Goal: Information Seeking & Learning: Check status

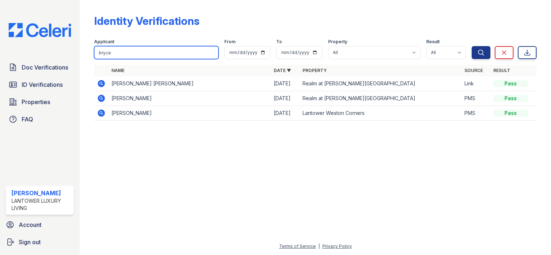
drag, startPoint x: 0, startPoint y: 0, endPoint x: 79, endPoint y: 52, distance: 94.8
click at [79, 52] on div "Doc Verifications ID Verifications Properties FAQ [PERSON_NAME] Lantower Luxury…" at bounding box center [275, 127] width 551 height 255
type input "biran"
click at [472, 46] on button "Search" at bounding box center [481, 52] width 19 height 13
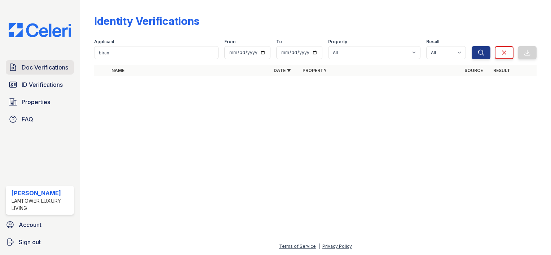
click at [39, 71] on span "Doc Verifications" at bounding box center [45, 67] width 47 height 9
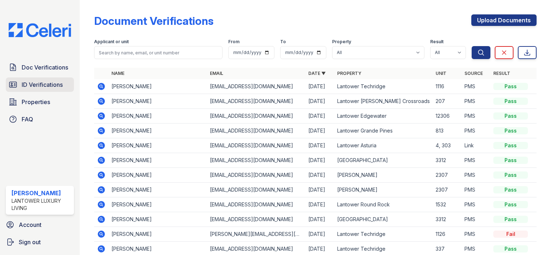
click at [52, 86] on span "ID Verifications" at bounding box center [42, 84] width 41 height 9
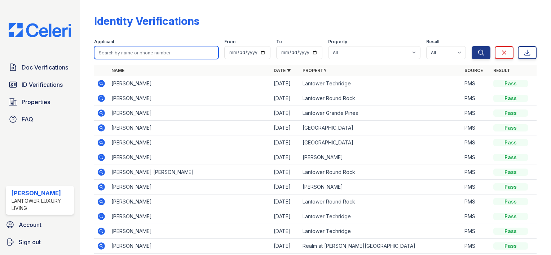
click at [127, 53] on input "search" at bounding box center [156, 52] width 124 height 13
type input "[PERSON_NAME]"
click at [472, 46] on button "Search" at bounding box center [481, 52] width 19 height 13
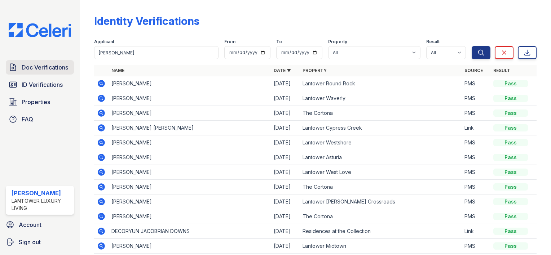
click at [43, 65] on span "Doc Verifications" at bounding box center [45, 67] width 47 height 9
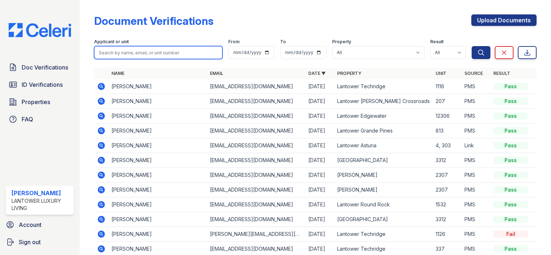
click at [118, 53] on input "search" at bounding box center [158, 52] width 128 height 13
type input "[PERSON_NAME]"
click at [472, 46] on button "Search" at bounding box center [481, 52] width 19 height 13
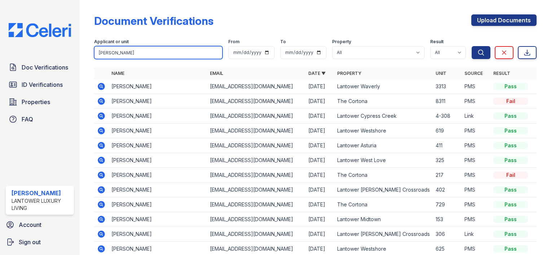
drag, startPoint x: 132, startPoint y: 54, endPoint x: 30, endPoint y: 55, distance: 102.4
click at [30, 55] on div "Doc Verifications ID Verifications Properties FAQ [PERSON_NAME] Lantower Luxury…" at bounding box center [275, 127] width 551 height 255
type input "giselle"
click at [472, 46] on button "Search" at bounding box center [481, 52] width 19 height 13
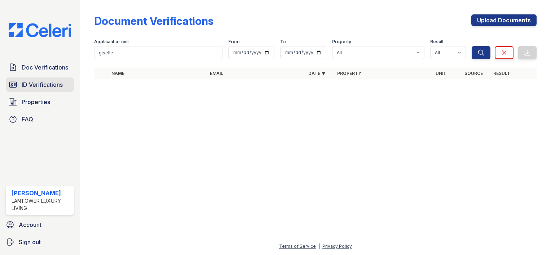
click at [44, 84] on span "ID Verifications" at bounding box center [42, 84] width 41 height 9
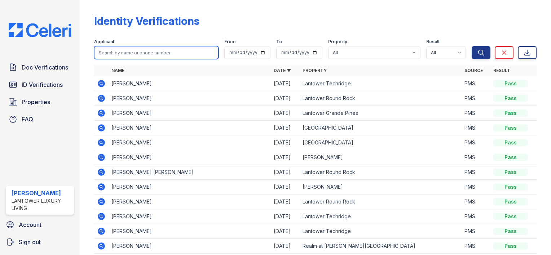
click at [110, 53] on input "search" at bounding box center [156, 52] width 124 height 13
type input "giselle"
click at [472, 46] on button "Search" at bounding box center [481, 52] width 19 height 13
